Goal: Task Accomplishment & Management: Use online tool/utility

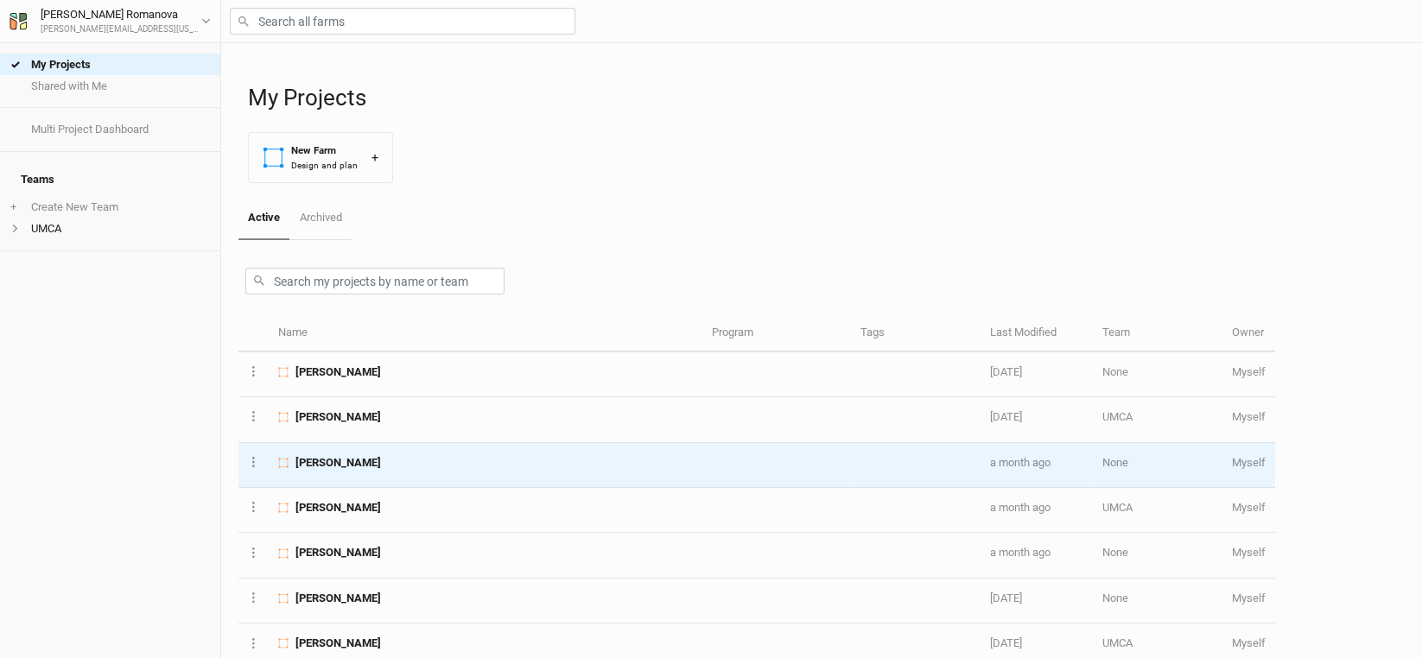
click at [353, 465] on span "[PERSON_NAME]" at bounding box center [338, 463] width 86 height 16
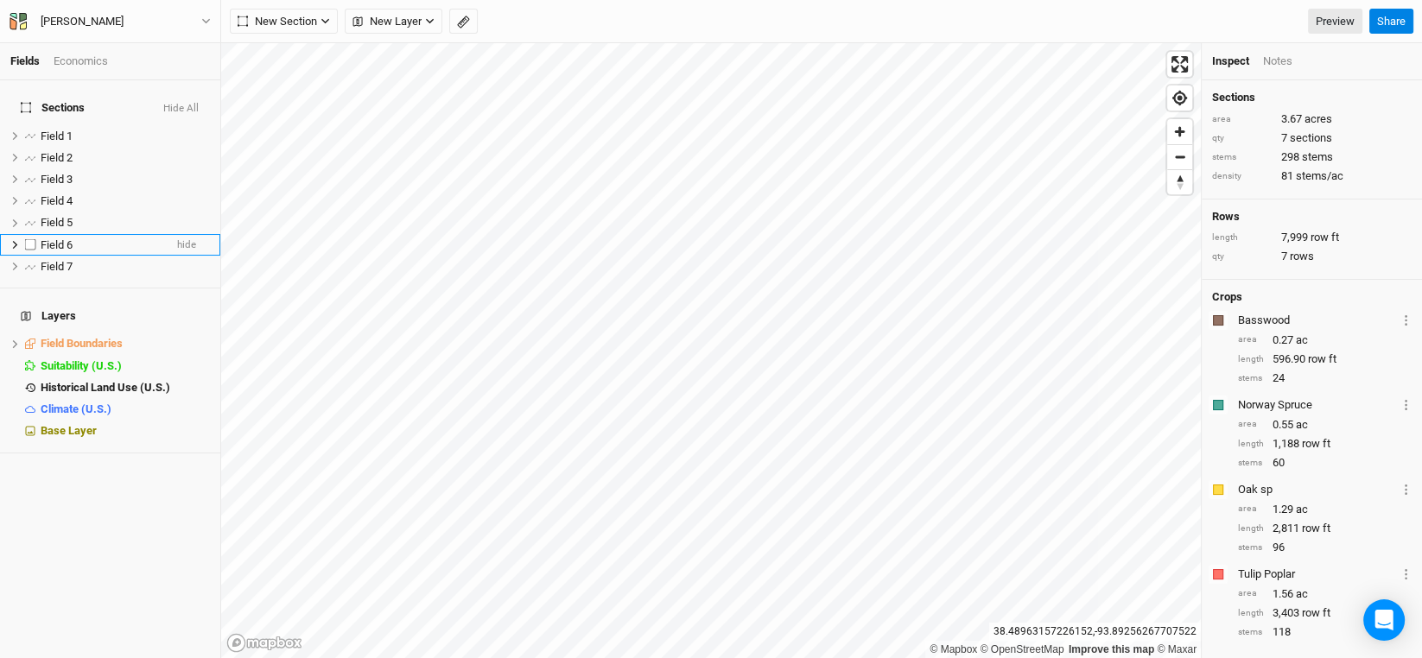
click at [60, 238] on span "Field 6" at bounding box center [57, 244] width 32 height 13
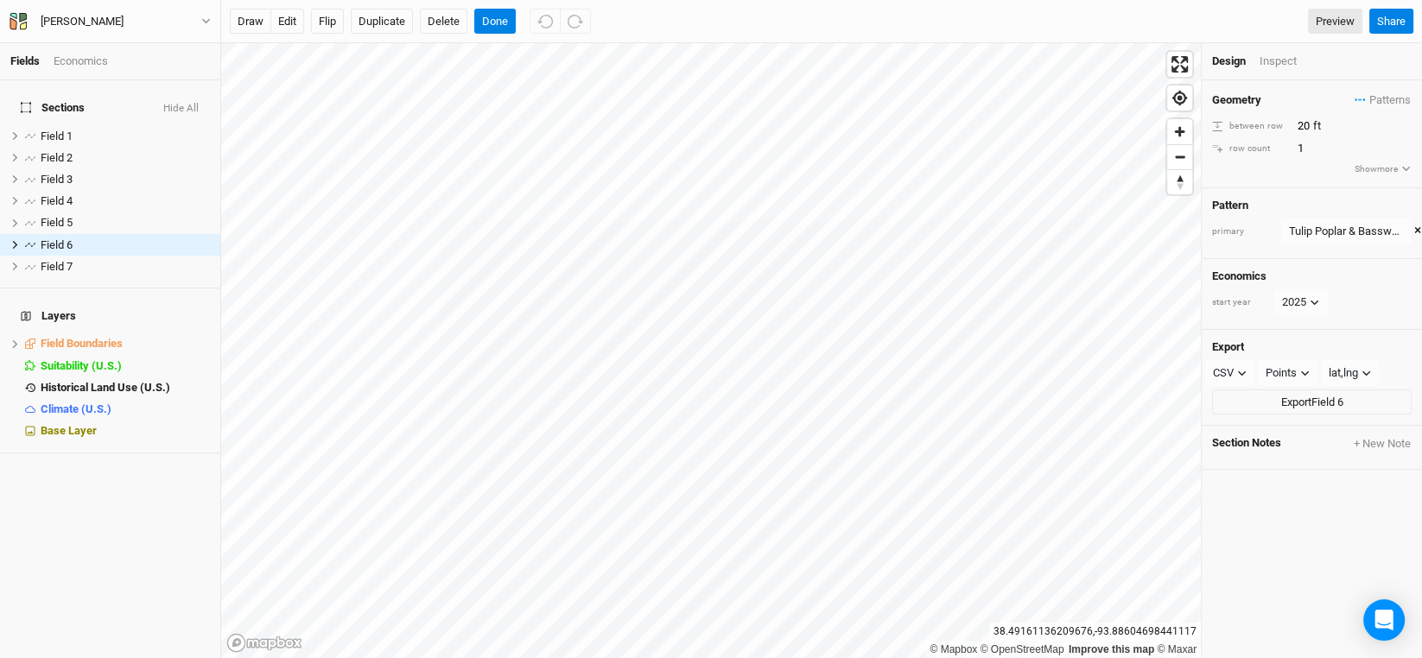
click at [1271, 49] on div "Design Inspect" at bounding box center [1311, 61] width 220 height 37
click at [1280, 58] on div "Inspect" at bounding box center [1289, 62] width 61 height 16
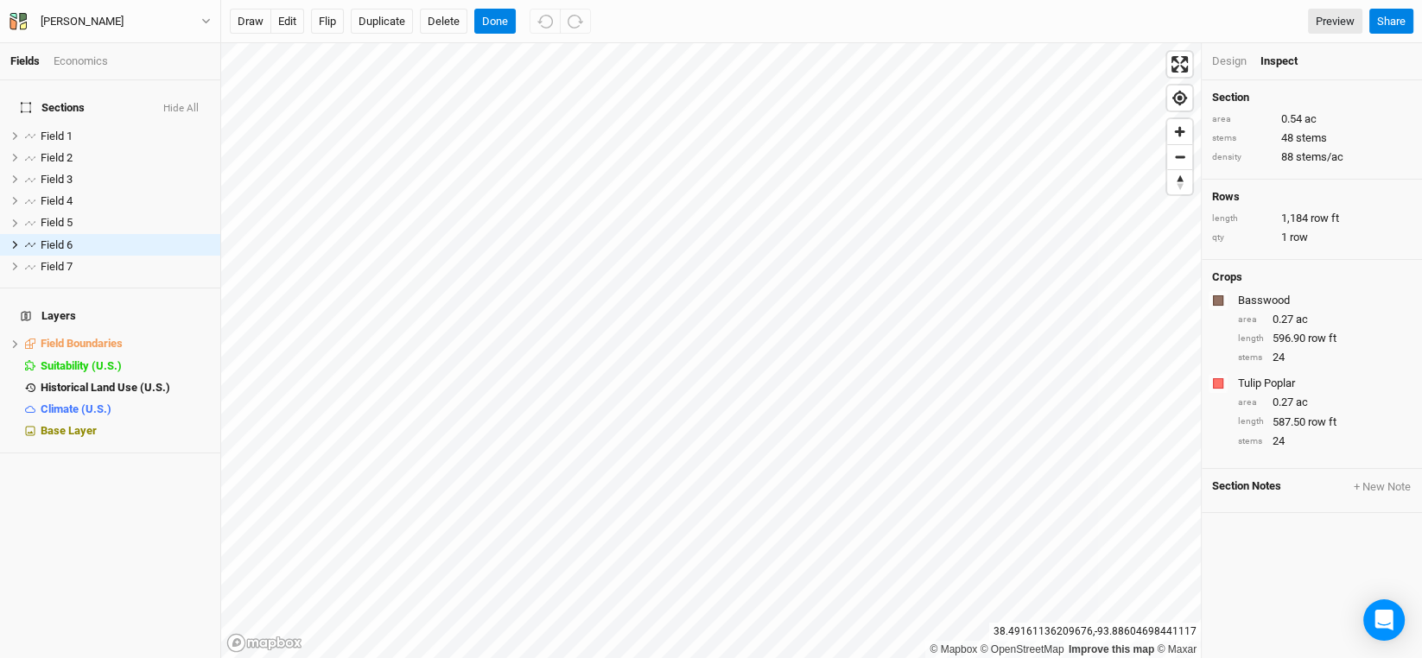
click at [1219, 54] on div "Design" at bounding box center [1229, 62] width 35 height 16
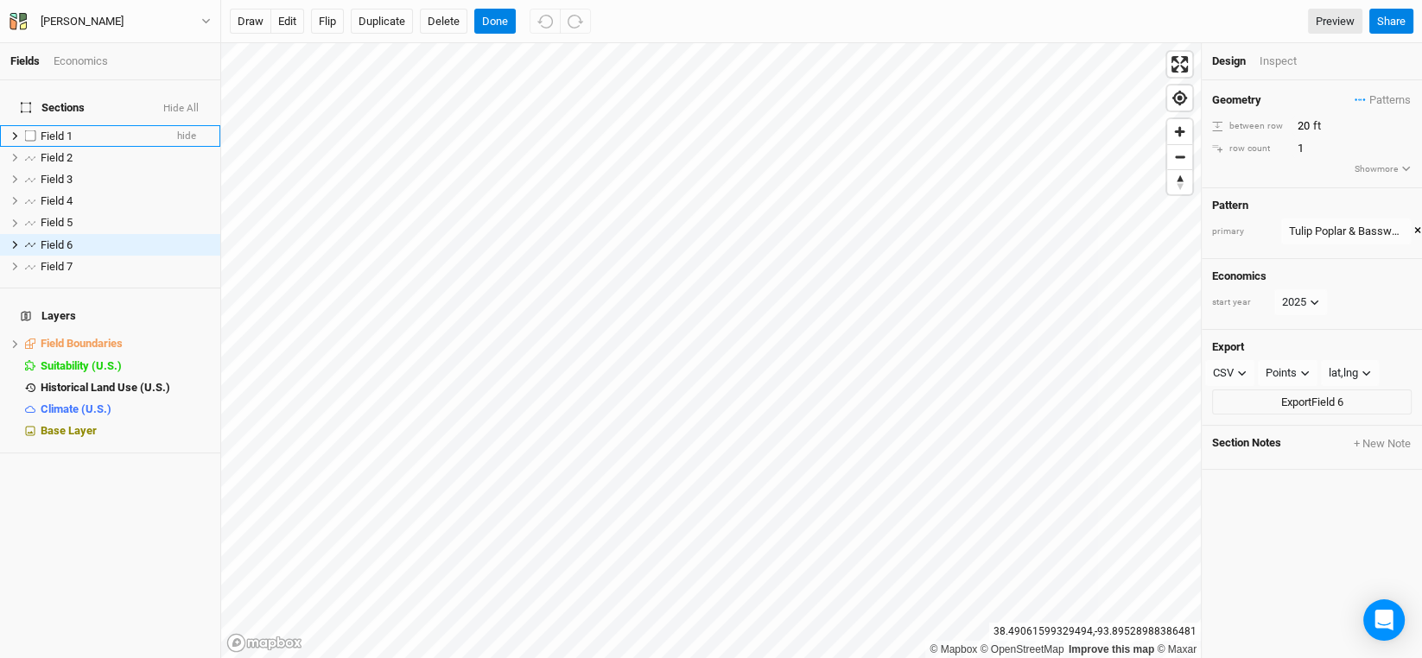
click at [56, 130] on span "Field 1" at bounding box center [57, 136] width 32 height 13
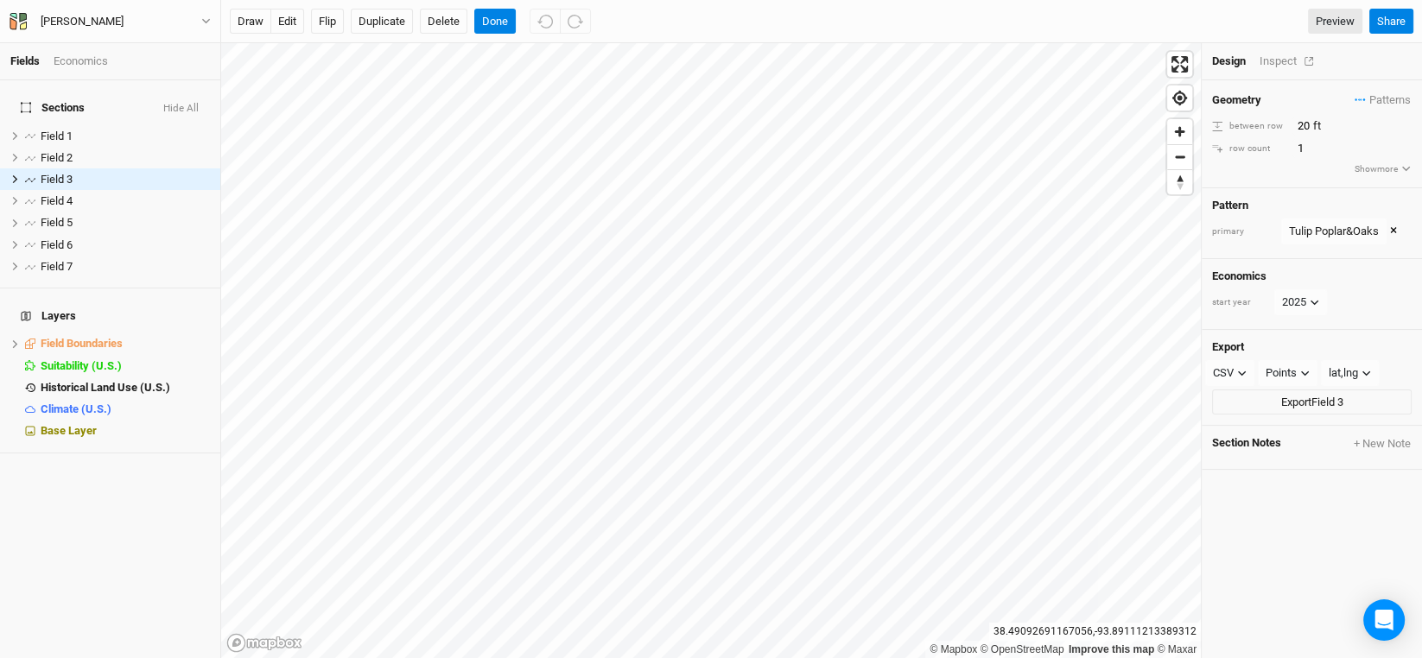
click at [1271, 55] on div "Inspect" at bounding box center [1289, 62] width 61 height 16
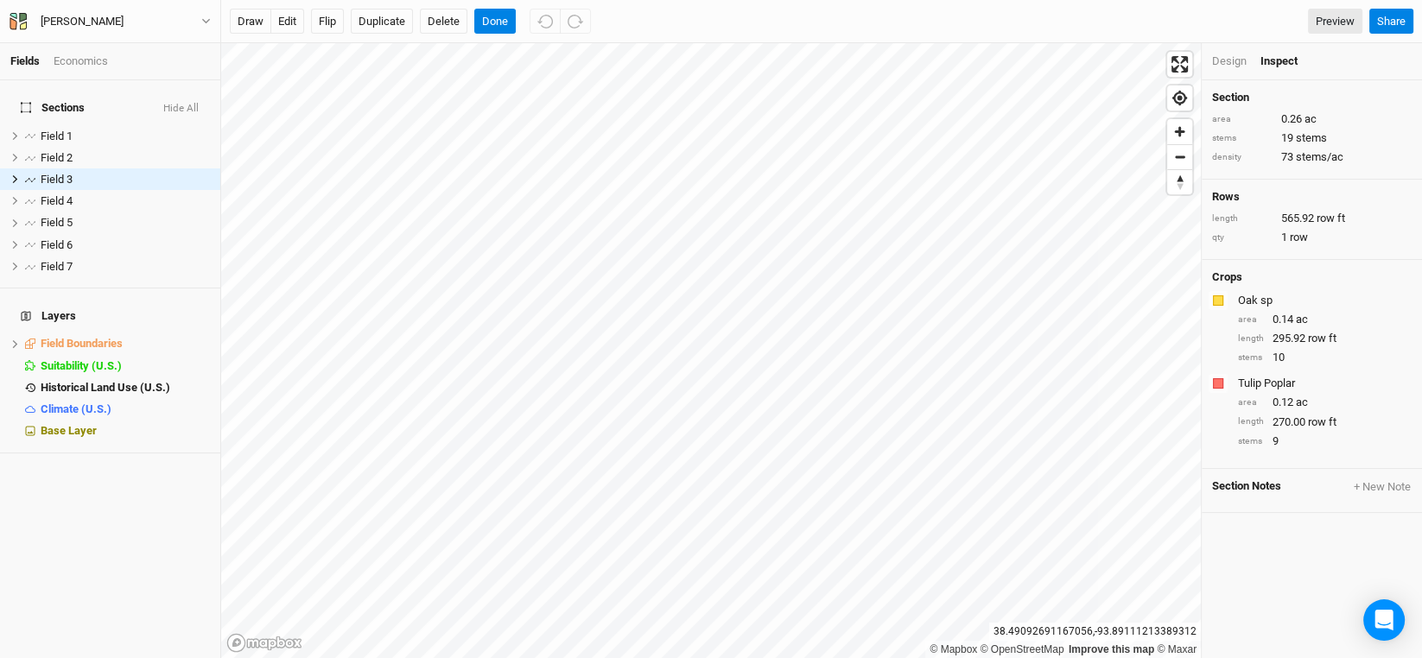
click at [1217, 55] on div "Design" at bounding box center [1229, 62] width 35 height 16
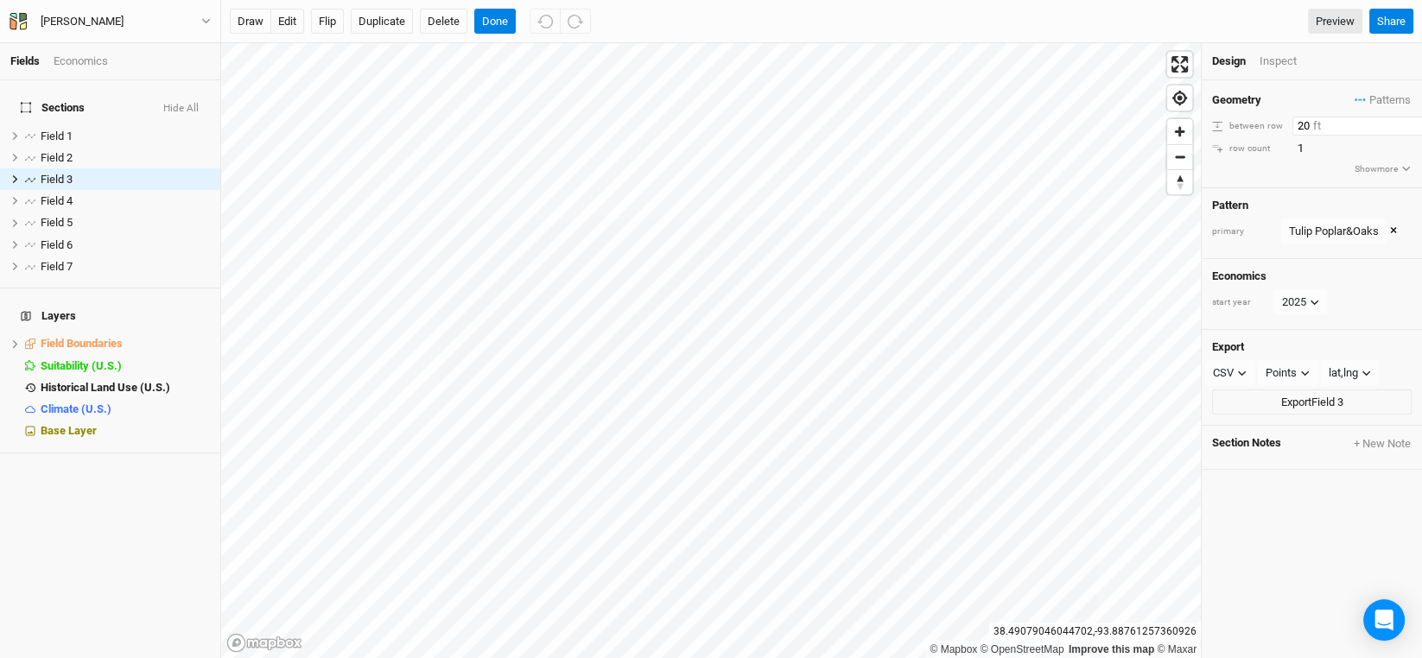
click at [1308, 117] on input "20" at bounding box center [1367, 126] width 150 height 19
type input "25"
click at [1274, 64] on div "Inspect" at bounding box center [1289, 62] width 61 height 16
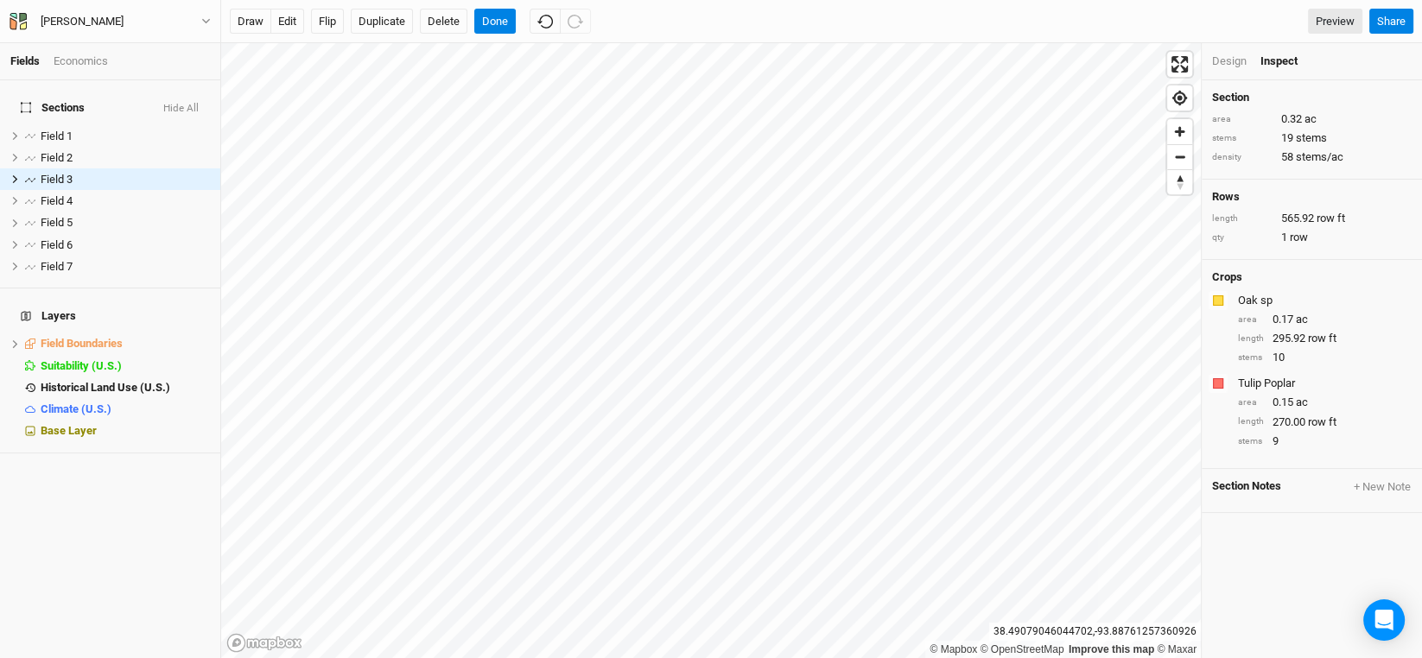
click at [1233, 60] on div "Design" at bounding box center [1229, 62] width 35 height 16
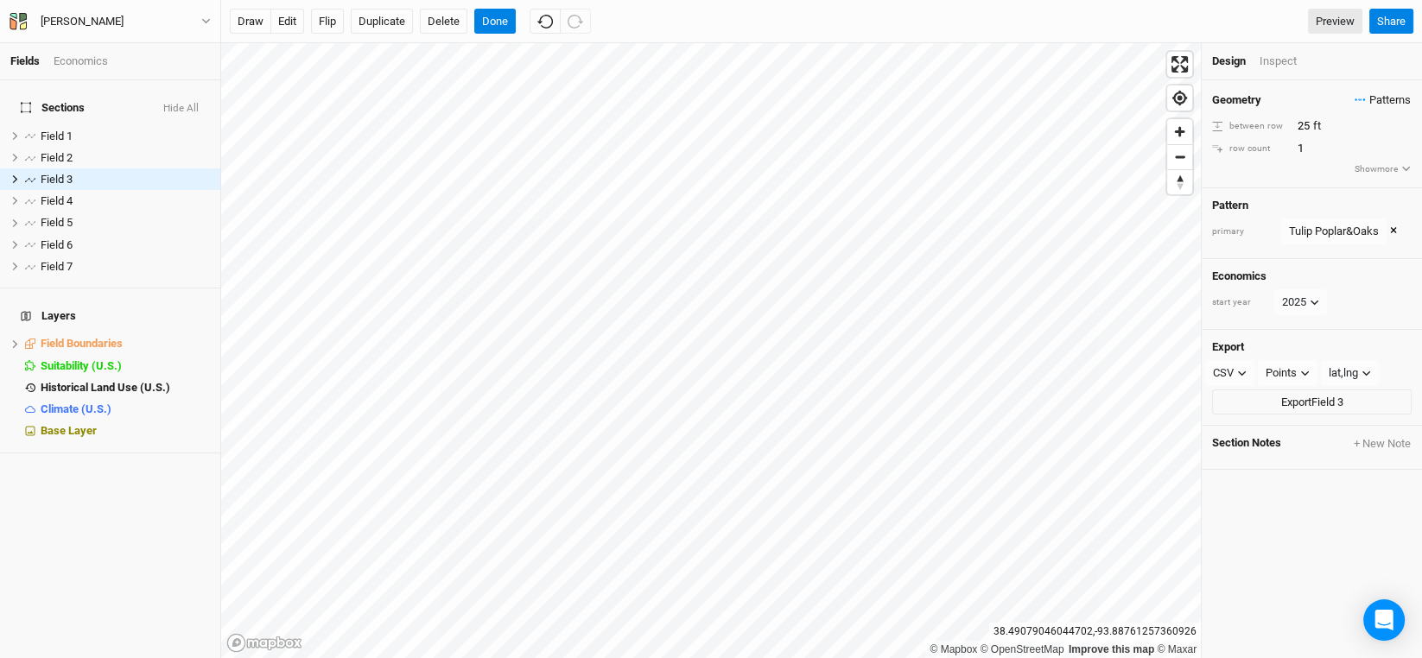
click at [1366, 97] on span "Patterns" at bounding box center [1382, 100] width 56 height 17
click at [1392, 127] on button "view" at bounding box center [1391, 132] width 48 height 27
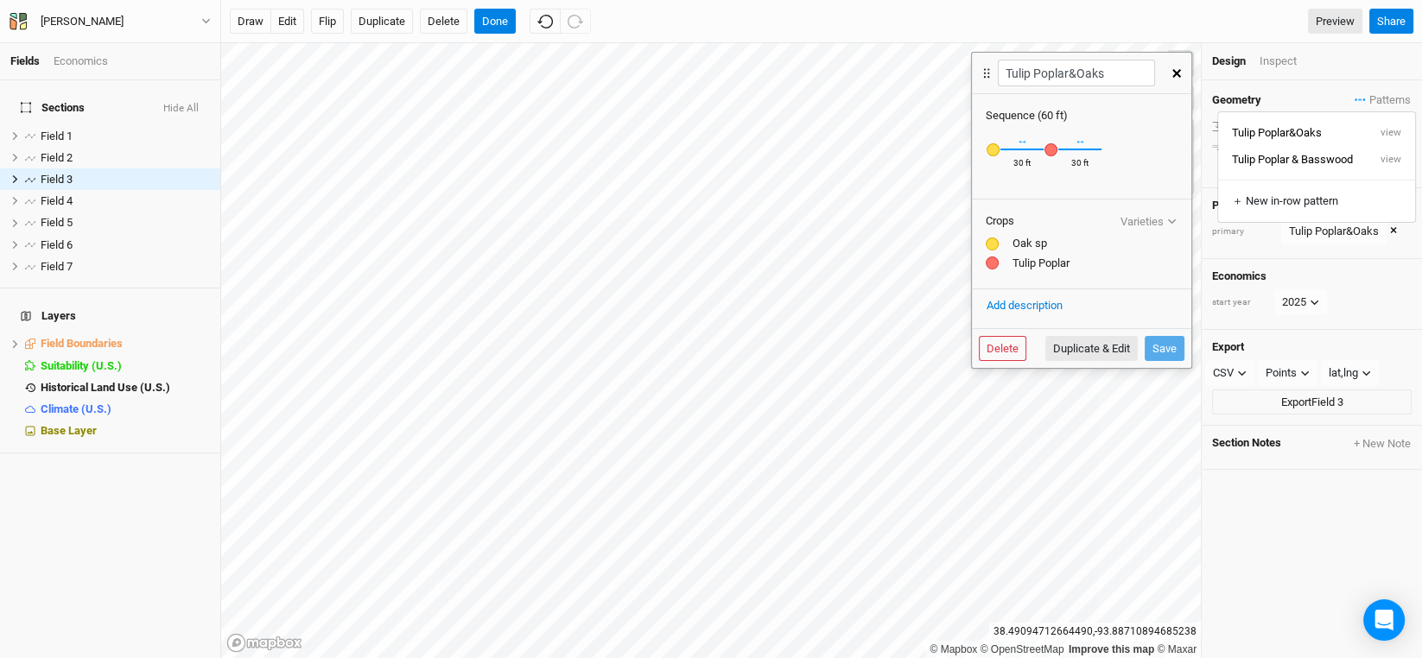
click at [1176, 70] on icon "button" at bounding box center [1176, 73] width 9 height 9
